Goal: Entertainment & Leisure: Browse casually

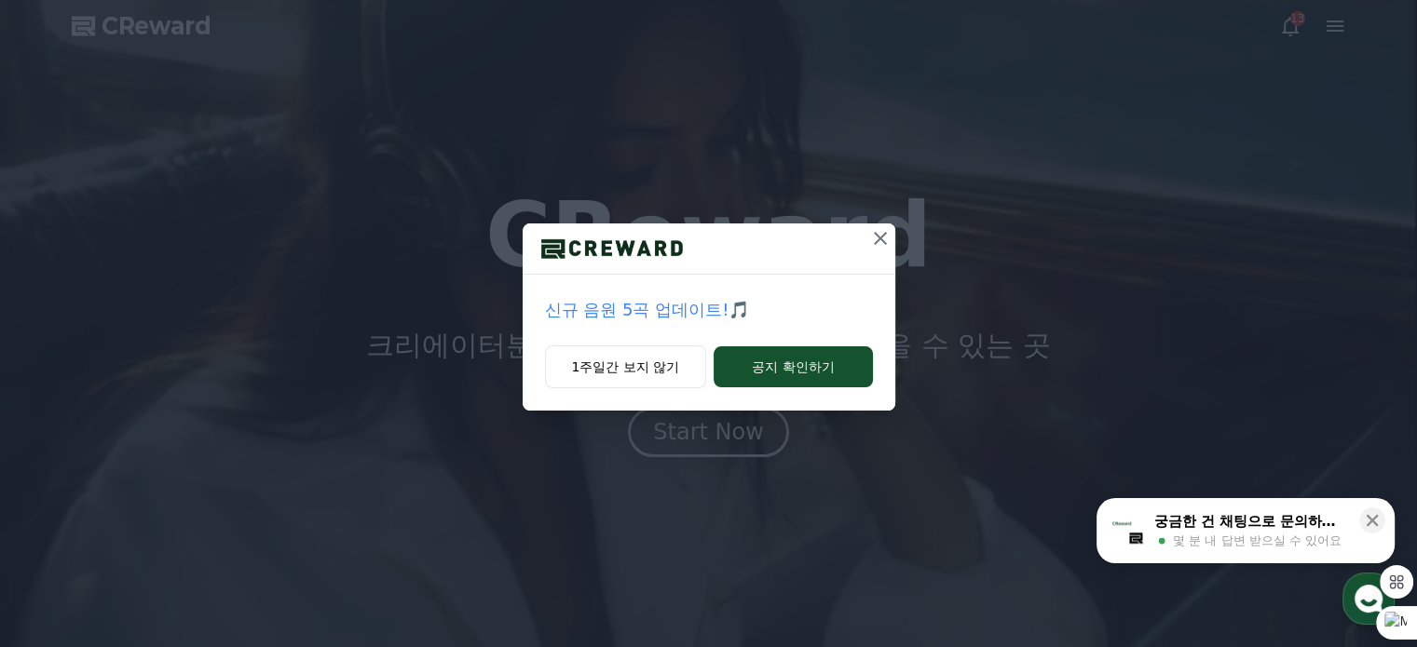
click at [881, 237] on icon at bounding box center [880, 238] width 13 height 13
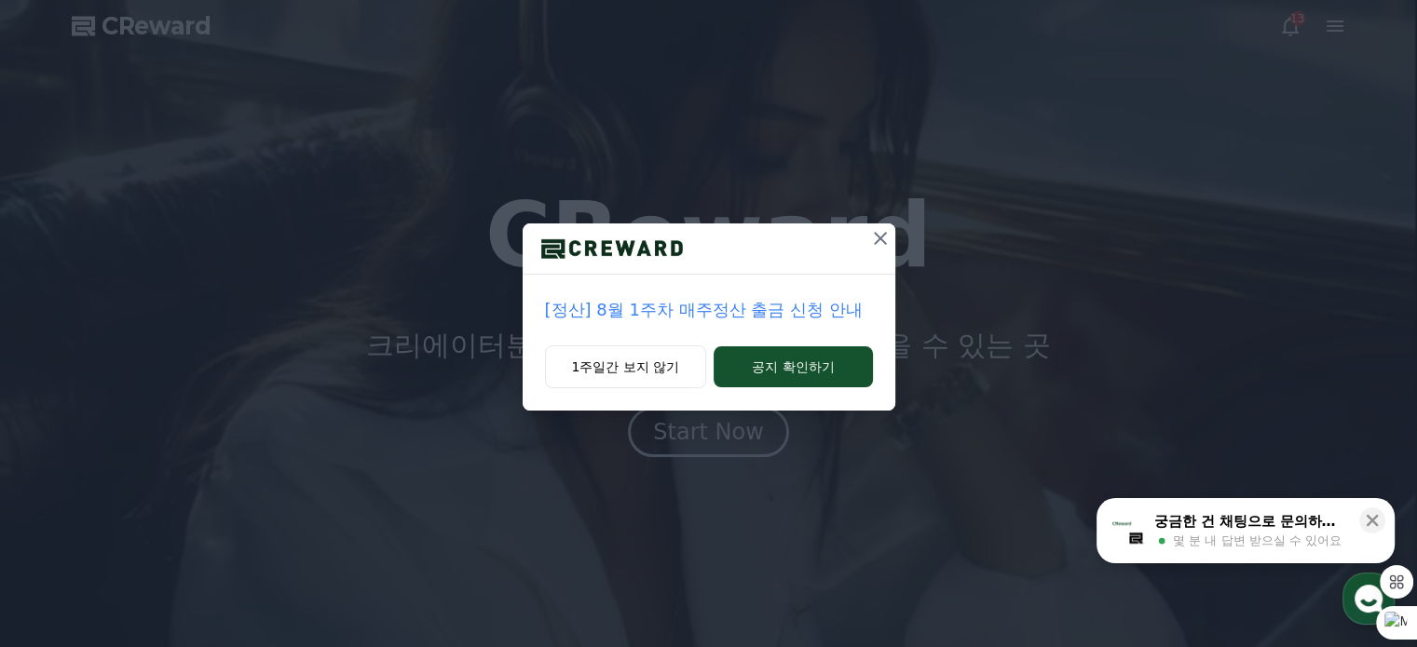
click at [879, 237] on icon at bounding box center [880, 238] width 13 height 13
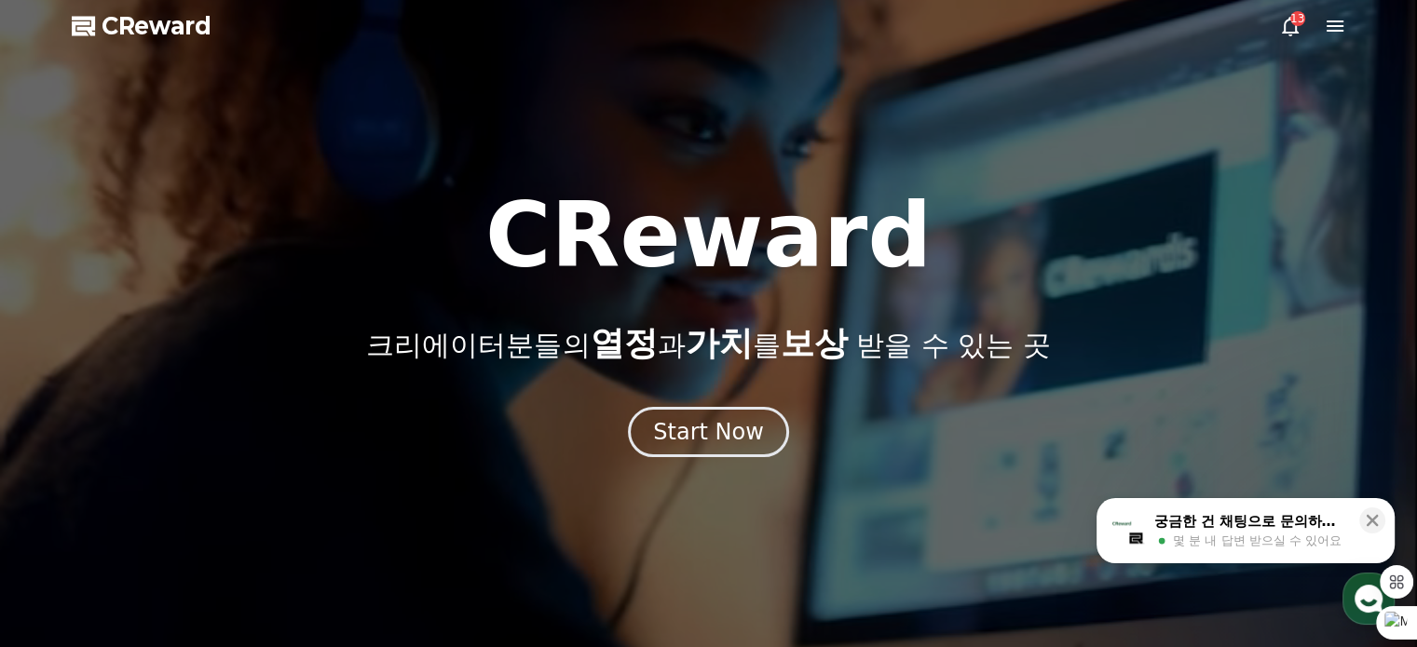
click at [183, 22] on span "CReward" at bounding box center [157, 26] width 110 height 30
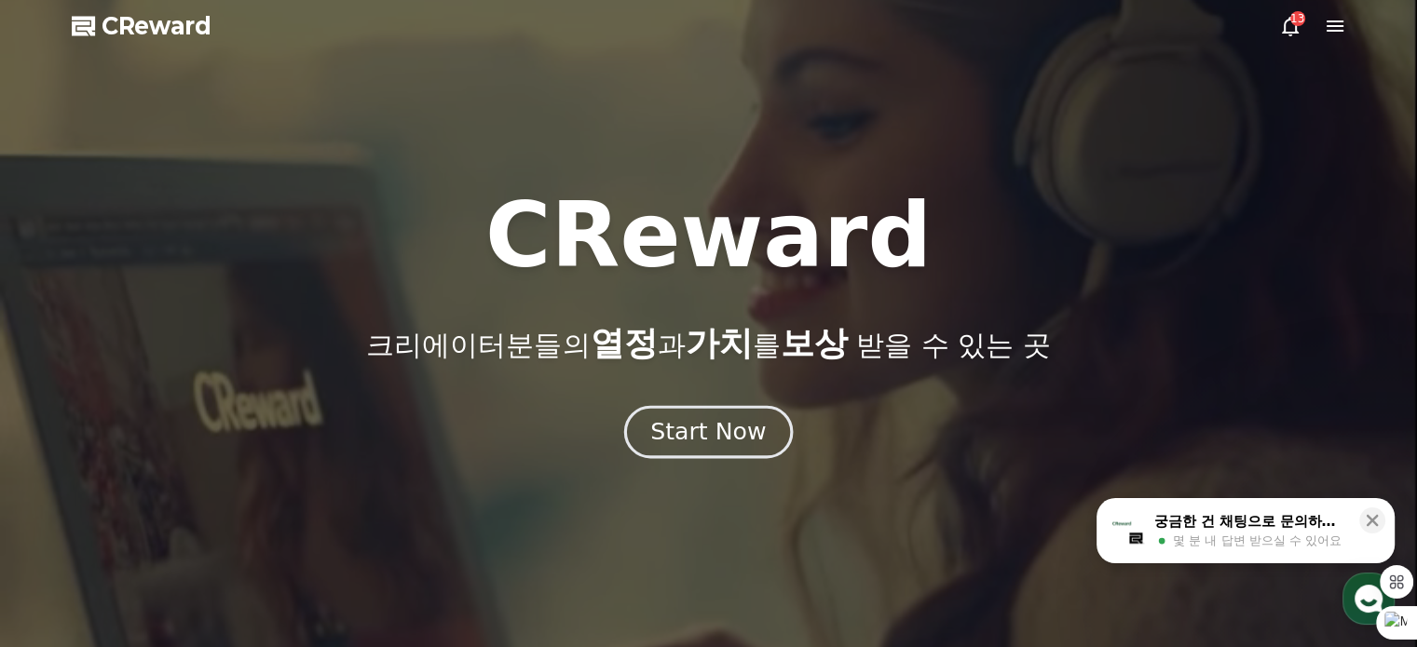
click at [721, 428] on div "Start Now" at bounding box center [707, 432] width 115 height 32
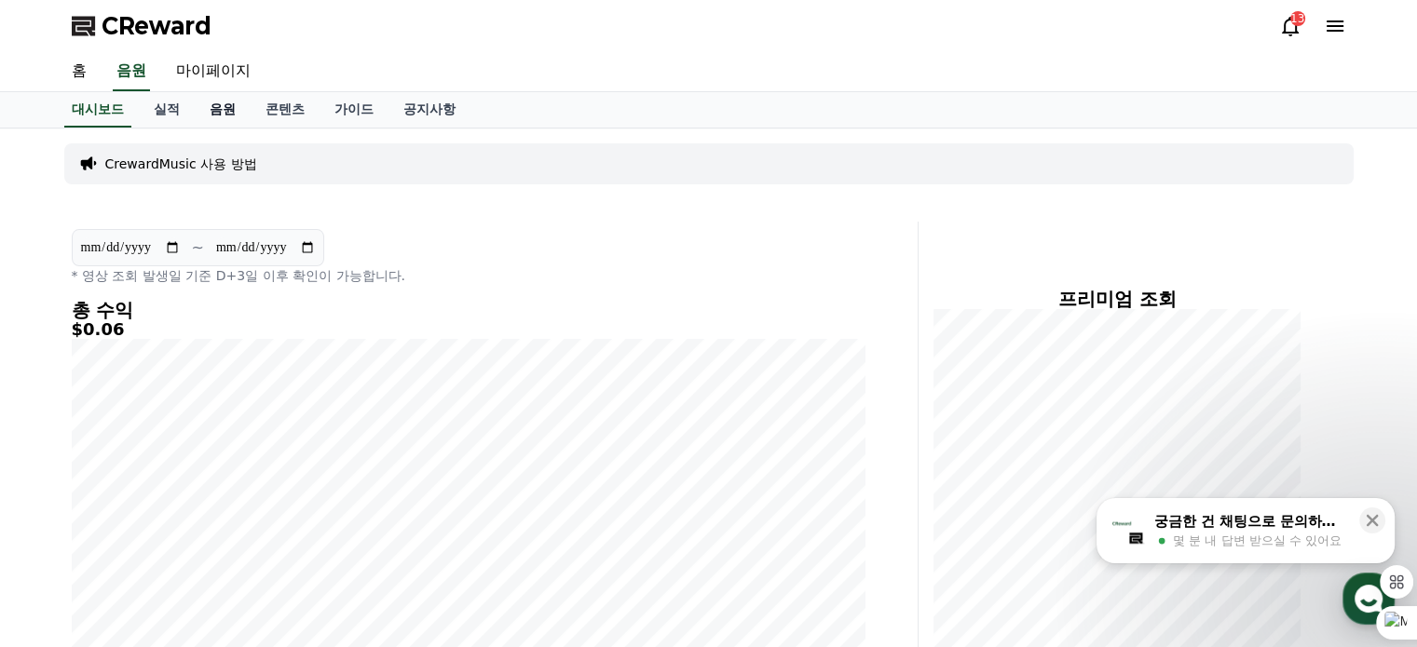
click at [228, 106] on link "음원" at bounding box center [223, 109] width 56 height 35
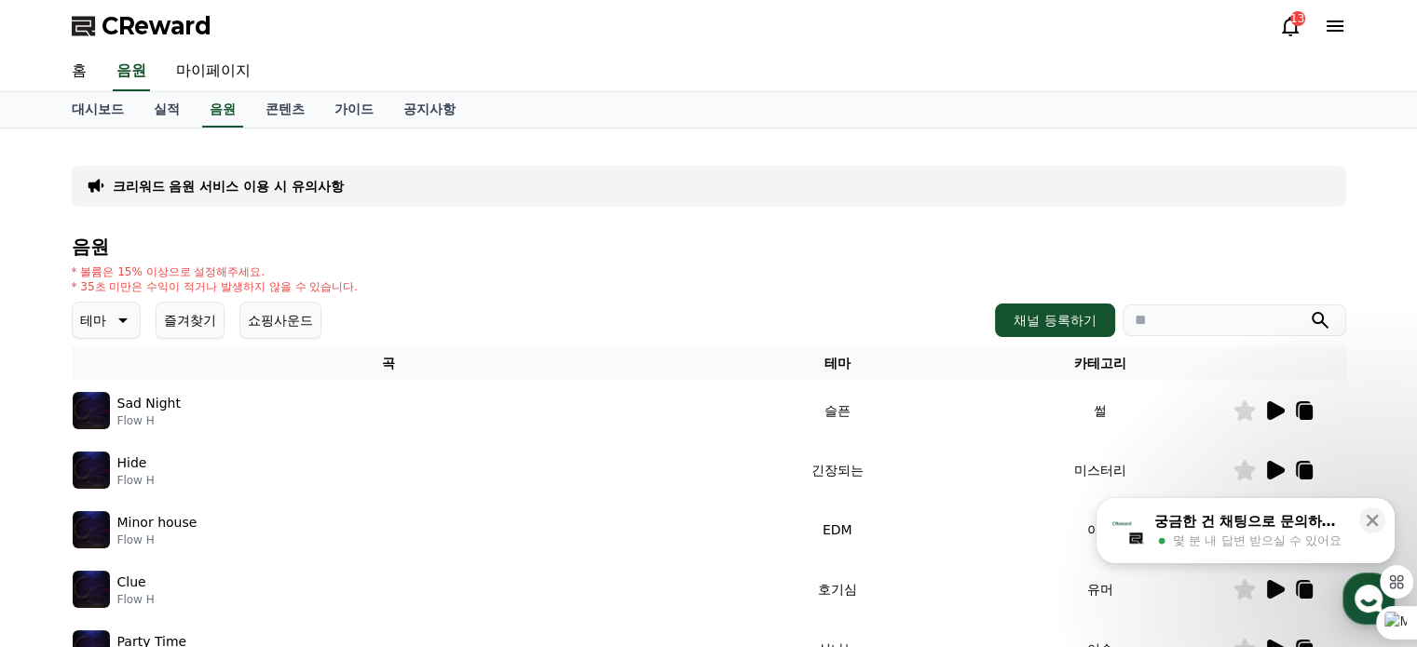
click at [72, 323] on button "테마" at bounding box center [106, 320] width 69 height 37
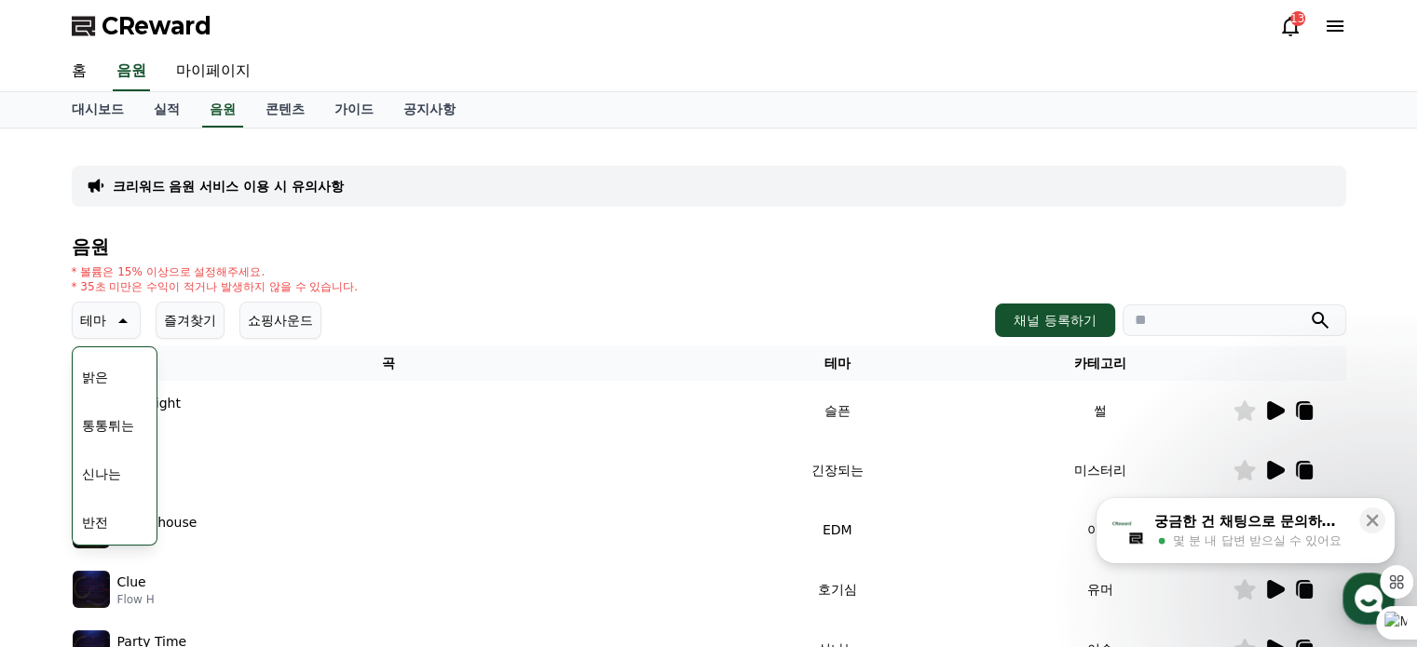
scroll to position [279, 0]
click at [121, 427] on div "전체 환상적인 호기심 어두운 밝은 통통튀는 신나는 반전 웅장한 드라마틱 즐거움 분위기있는 EDM 그루브 슬픈 잔잔한 귀여운 감동적인 긴장되는 …" at bounding box center [115, 550] width 80 height 961
click at [99, 425] on button "반전" at bounding box center [95, 429] width 41 height 41
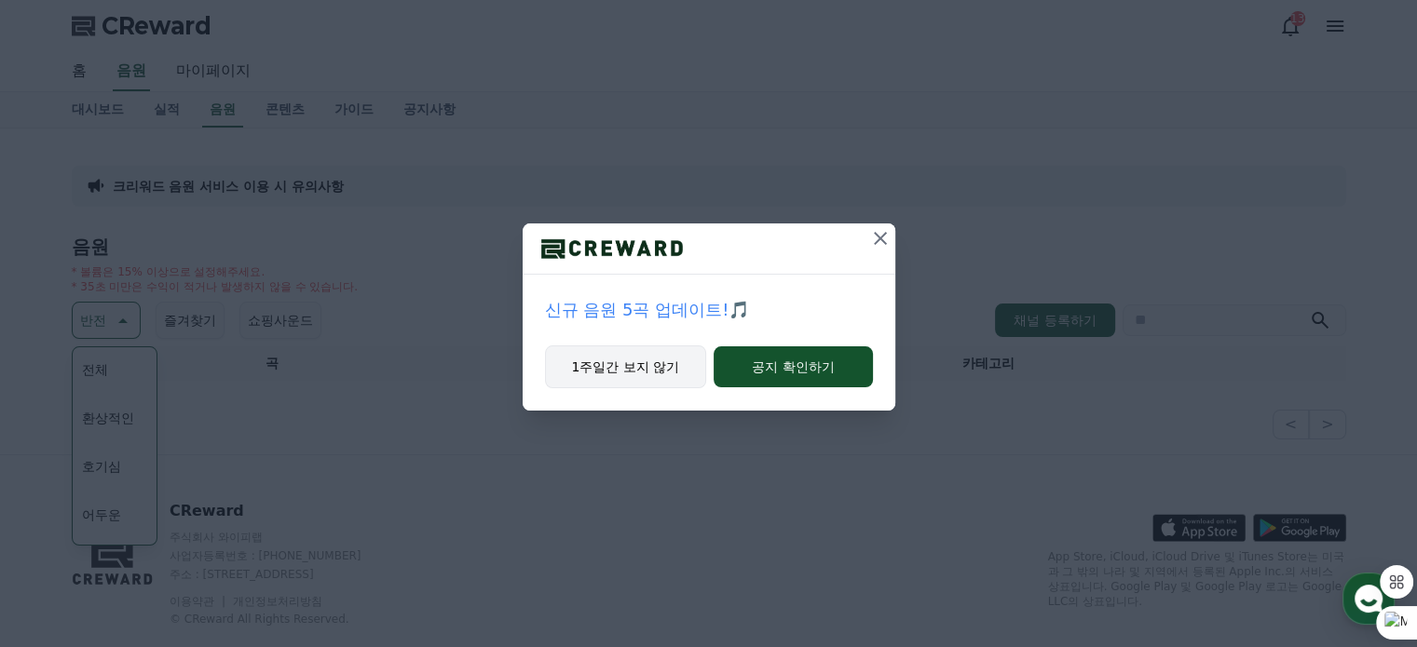
click at [647, 376] on button "1주일간 보지 않기" at bounding box center [626, 367] width 162 height 43
click at [617, 360] on button "1주일간 보지 않기" at bounding box center [626, 367] width 162 height 43
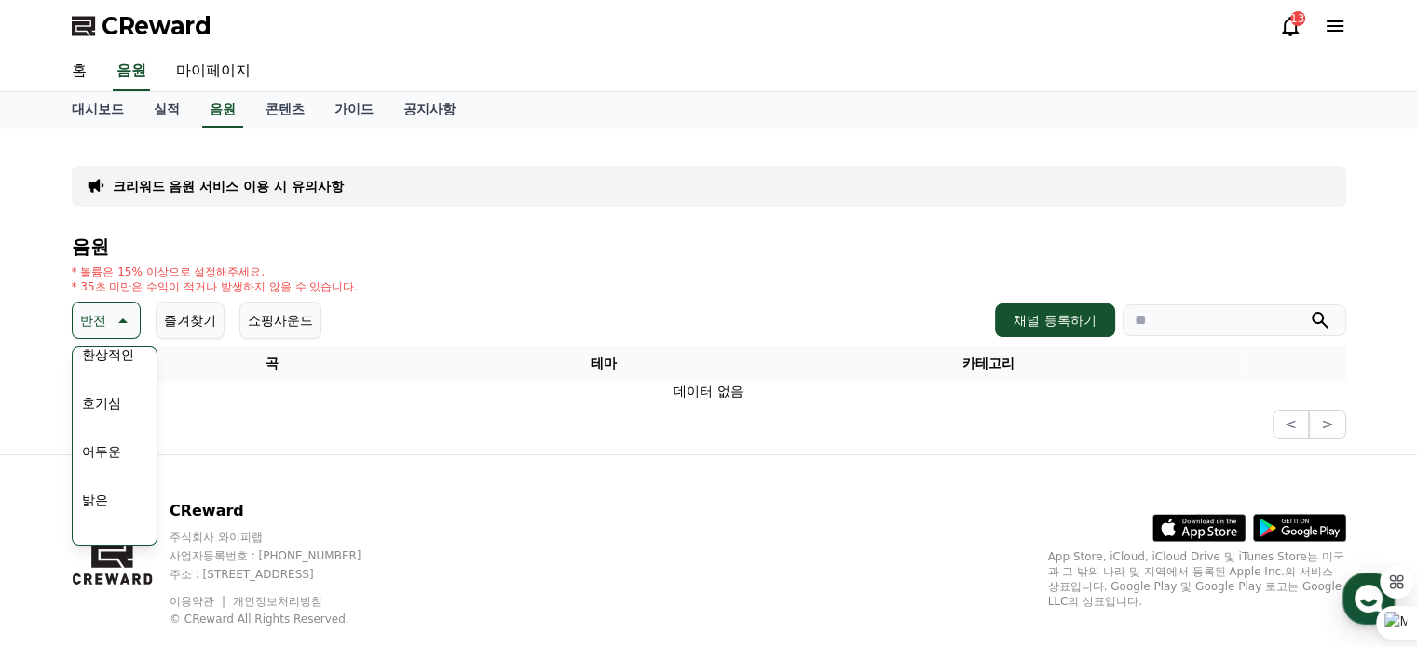
scroll to position [93, 0]
click at [127, 410] on button "어두운" at bounding box center [102, 421] width 54 height 41
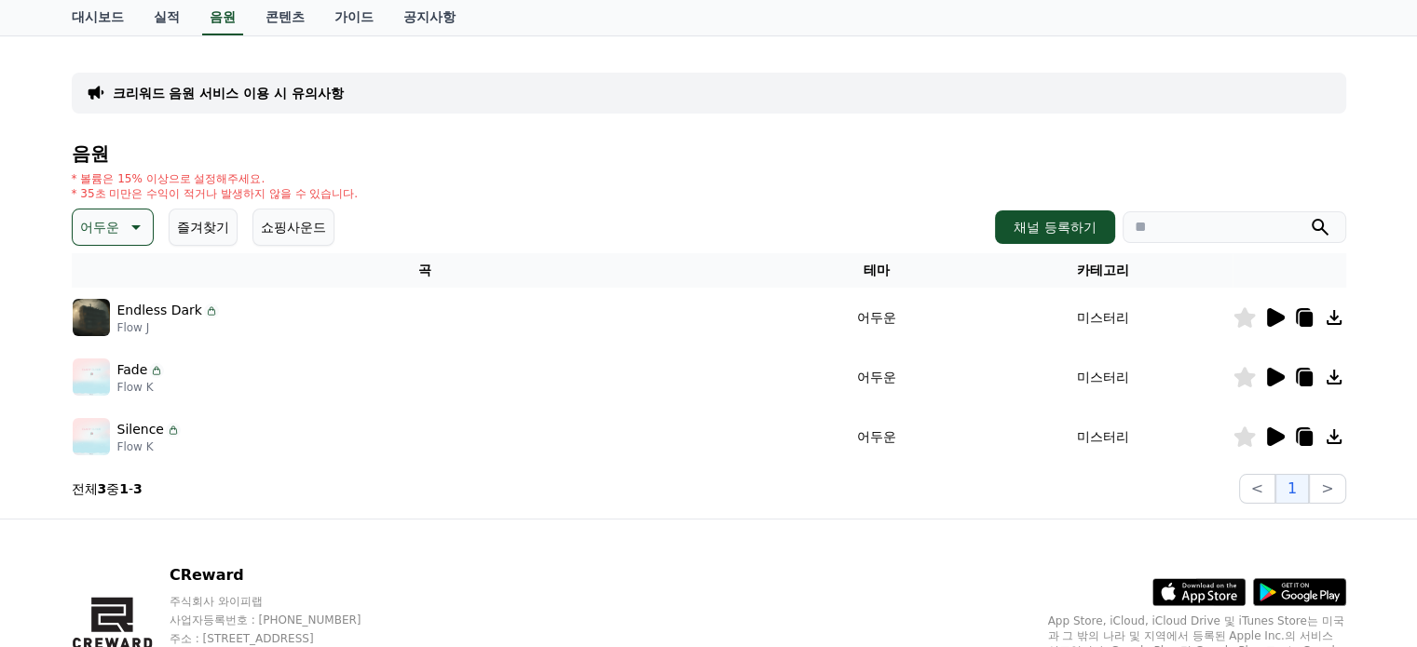
click at [1274, 373] on icon at bounding box center [1276, 377] width 18 height 19
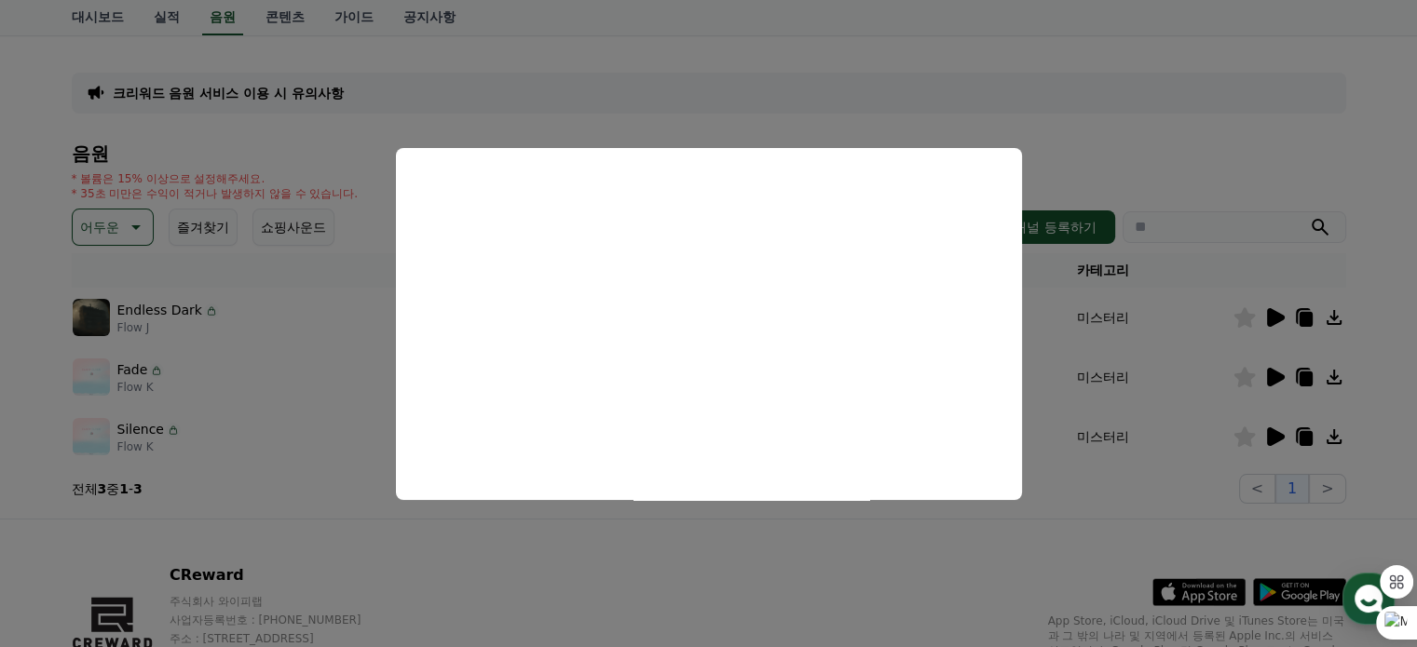
click at [719, 559] on button "close modal" at bounding box center [708, 323] width 1417 height 647
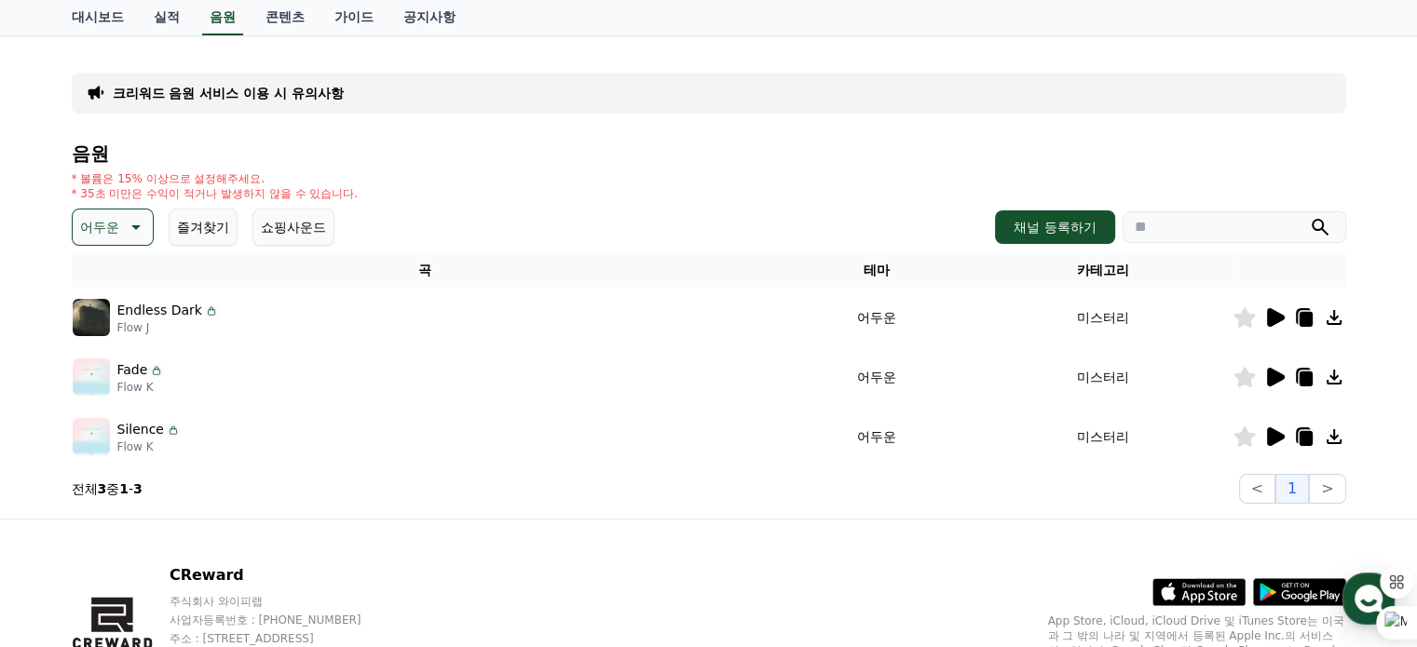
click at [1330, 318] on icon at bounding box center [1333, 317] width 22 height 22
click at [1335, 316] on icon at bounding box center [1333, 317] width 15 height 15
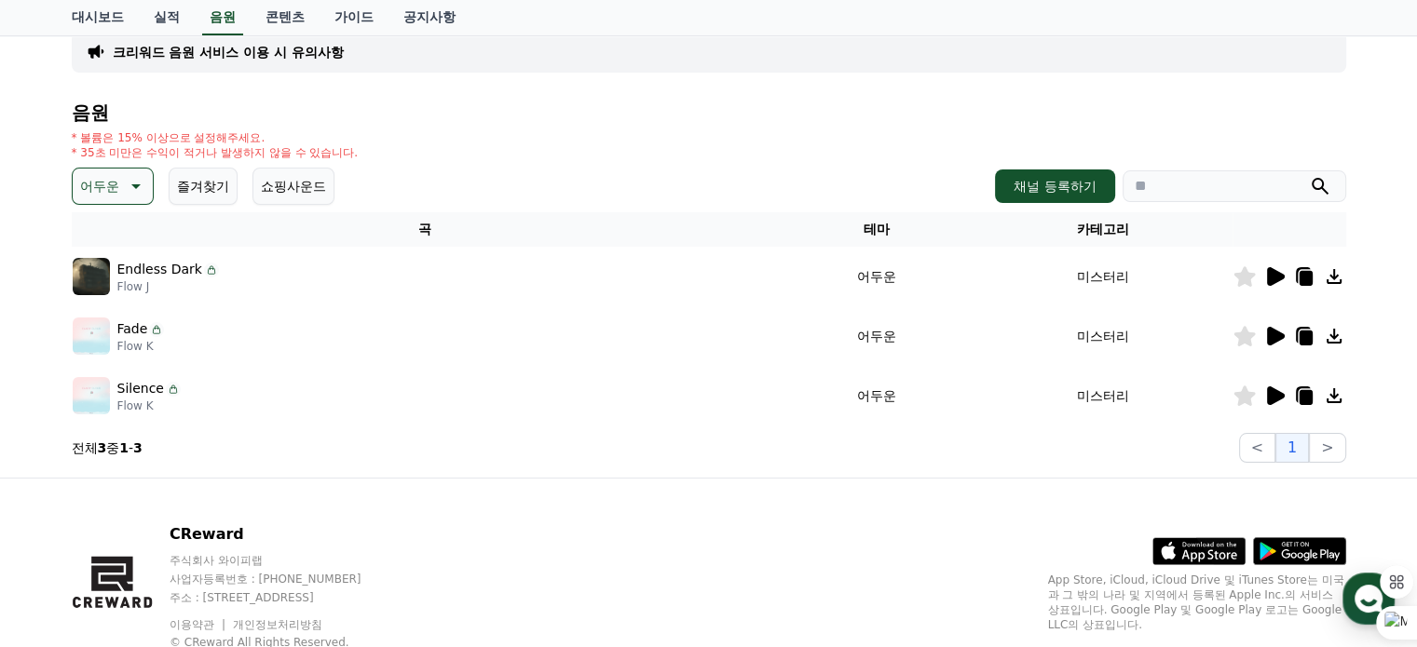
scroll to position [102, 0]
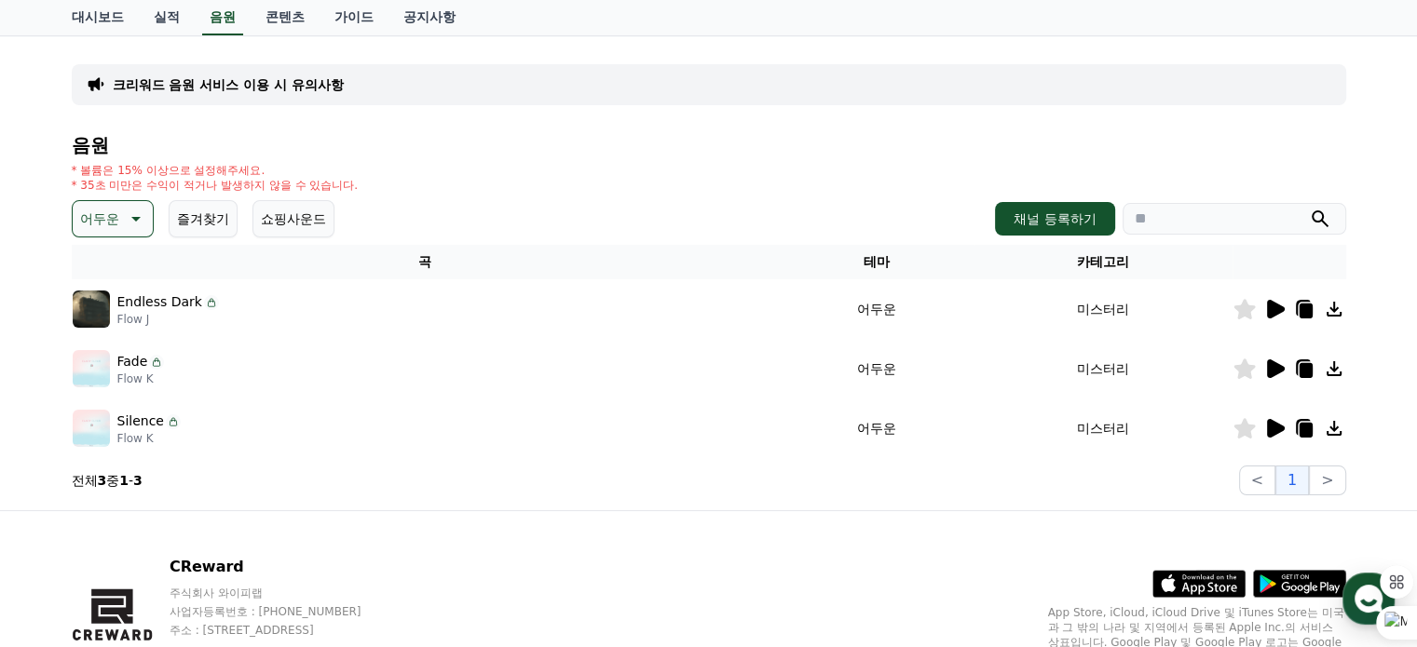
click at [1332, 368] on icon at bounding box center [1333, 368] width 15 height 15
